Goal: Task Accomplishment & Management: Use online tool/utility

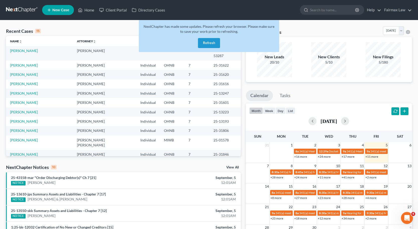
click at [206, 44] on button "Refresh" at bounding box center [209, 43] width 22 height 10
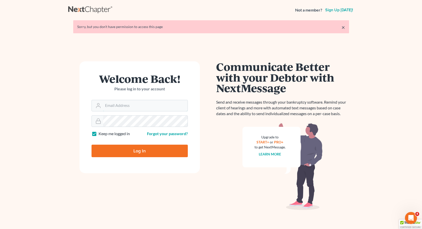
type input "[EMAIL_ADDRESS][DOMAIN_NAME]"
click at [139, 151] on input "Log In" at bounding box center [139, 151] width 96 height 13
type input "Thinking..."
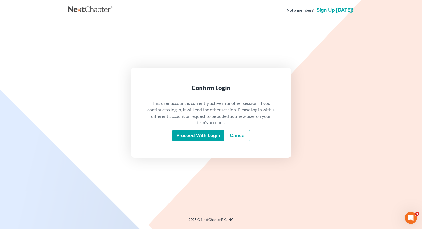
click at [217, 137] on input "Proceed with login" at bounding box center [198, 136] width 52 height 12
